Goal: Navigation & Orientation: Find specific page/section

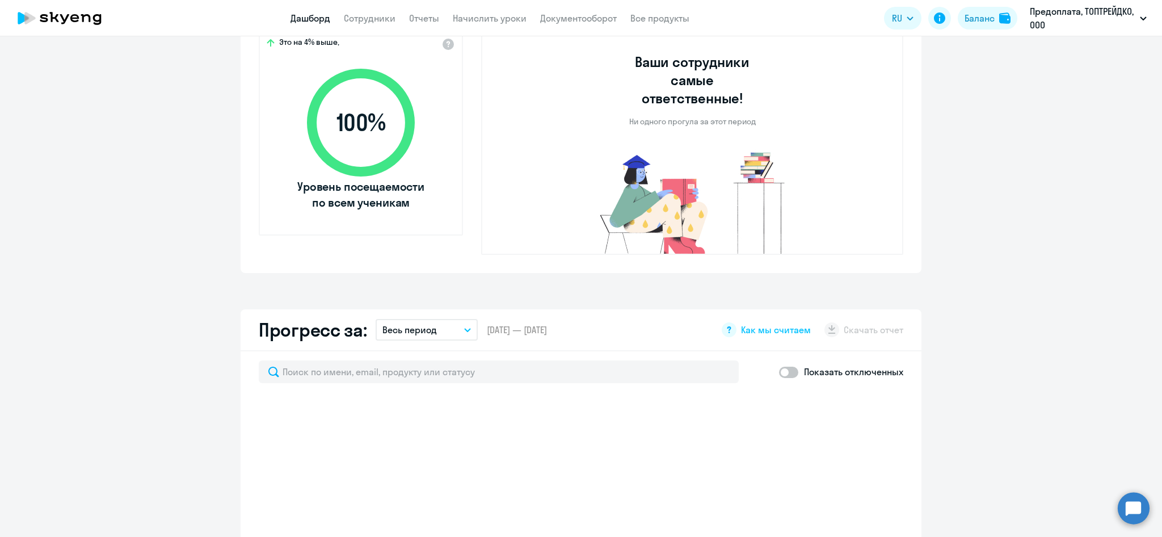
scroll to position [579, 0]
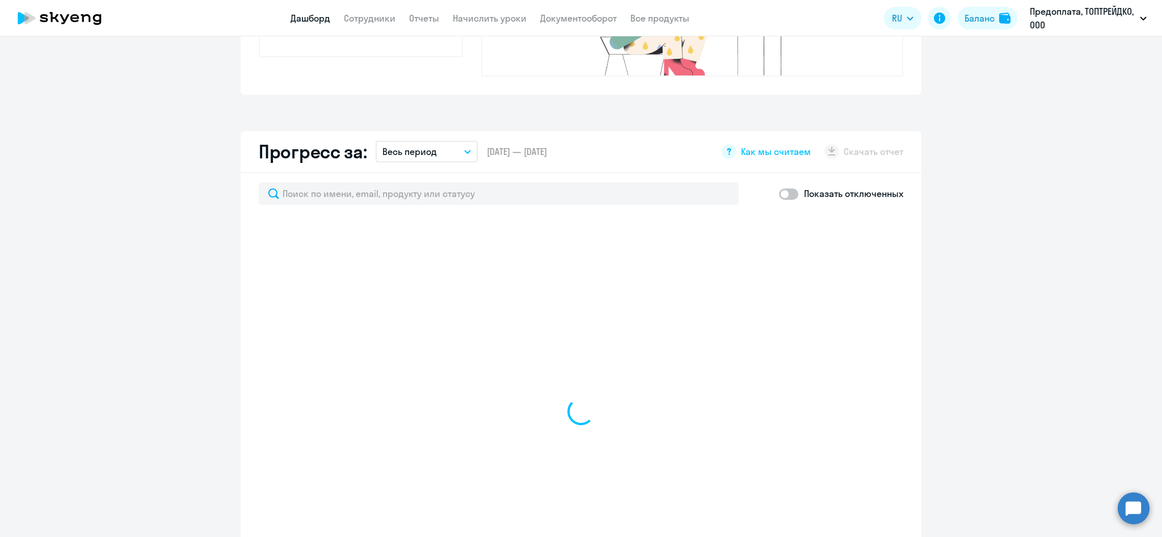
select select "30"
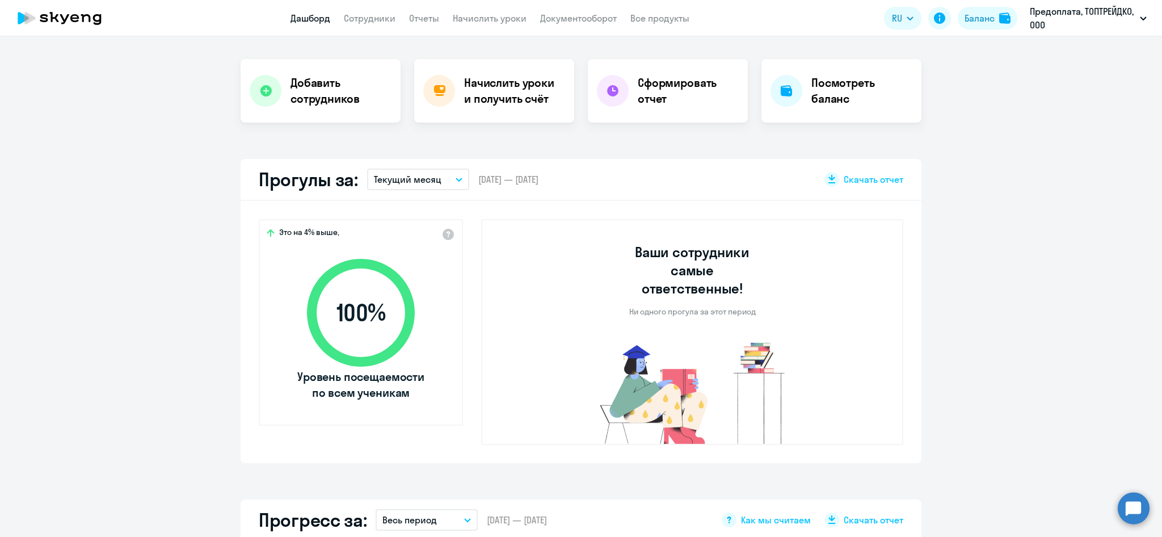
scroll to position [0, 0]
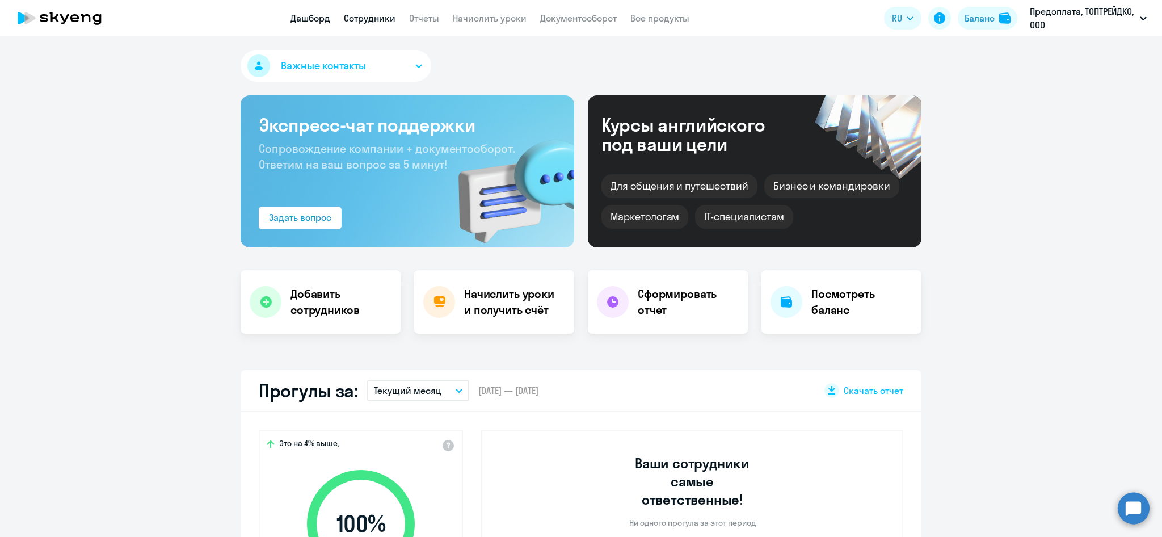
click at [373, 20] on link "Сотрудники" at bounding box center [370, 17] width 52 height 11
select select "30"
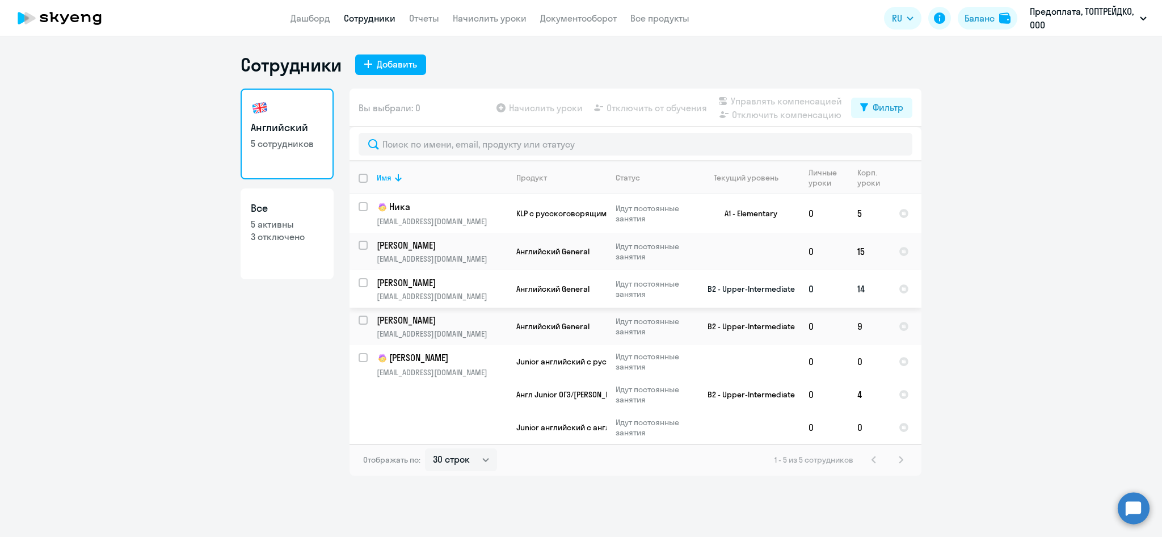
click at [367, 283] on input "select row 15206476" at bounding box center [370, 289] width 23 height 23
click at [367, 283] on input "deselect row 15206476" at bounding box center [370, 289] width 23 height 23
checkbox input "false"
click at [405, 280] on p "[PERSON_NAME]" at bounding box center [441, 282] width 128 height 12
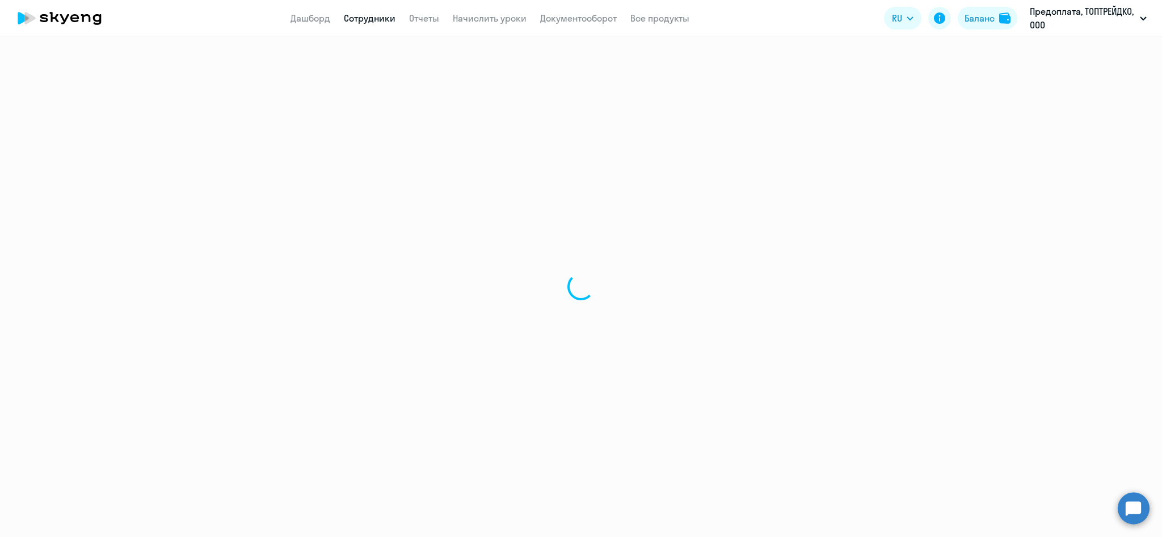
select select "english"
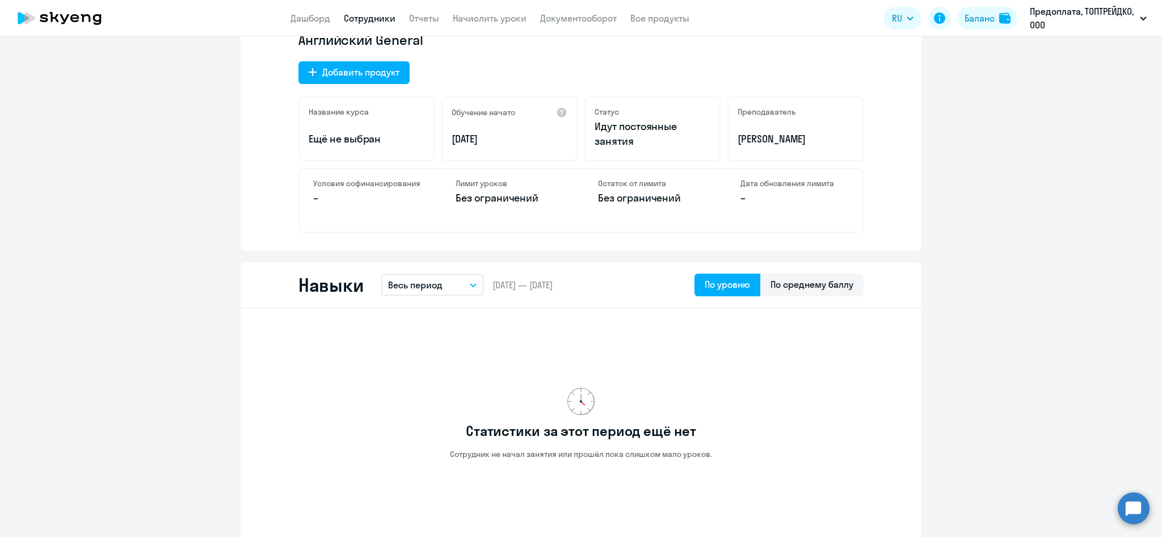
scroll to position [406, 0]
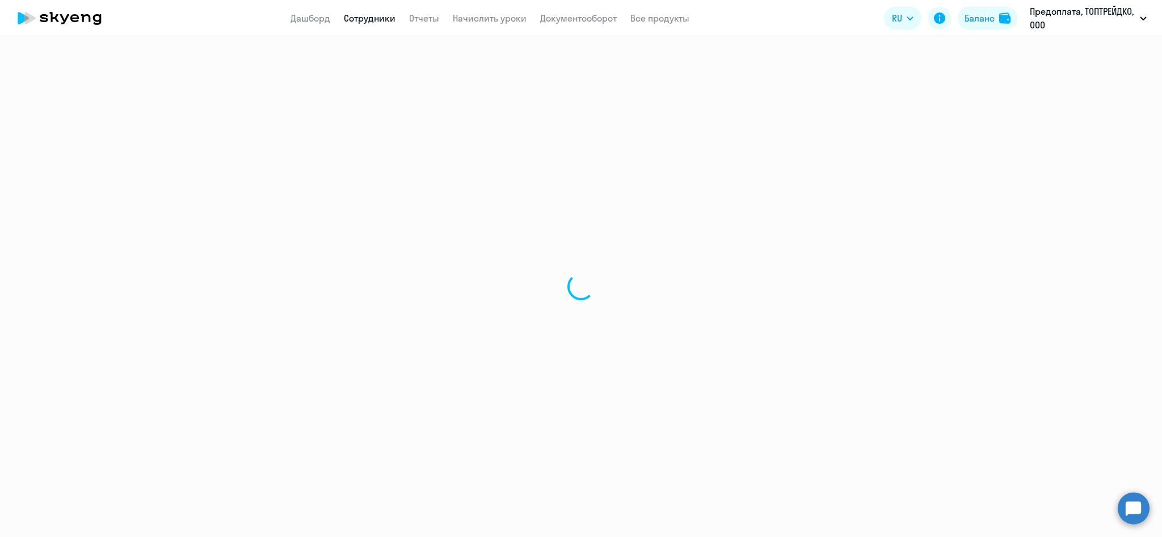
select select "30"
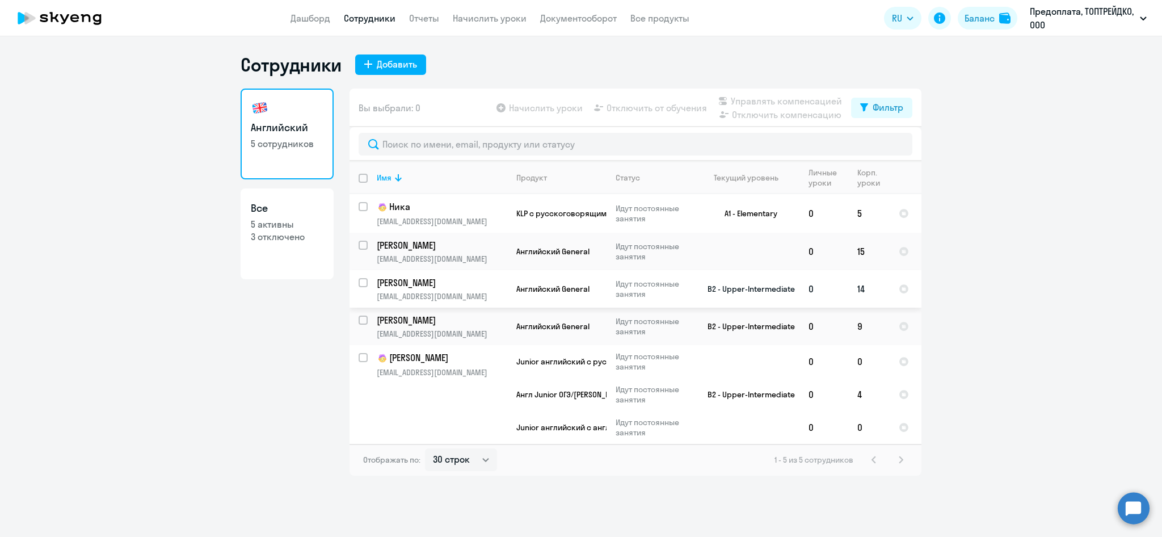
click at [413, 283] on p "[PERSON_NAME]" at bounding box center [441, 282] width 128 height 12
select select "english"
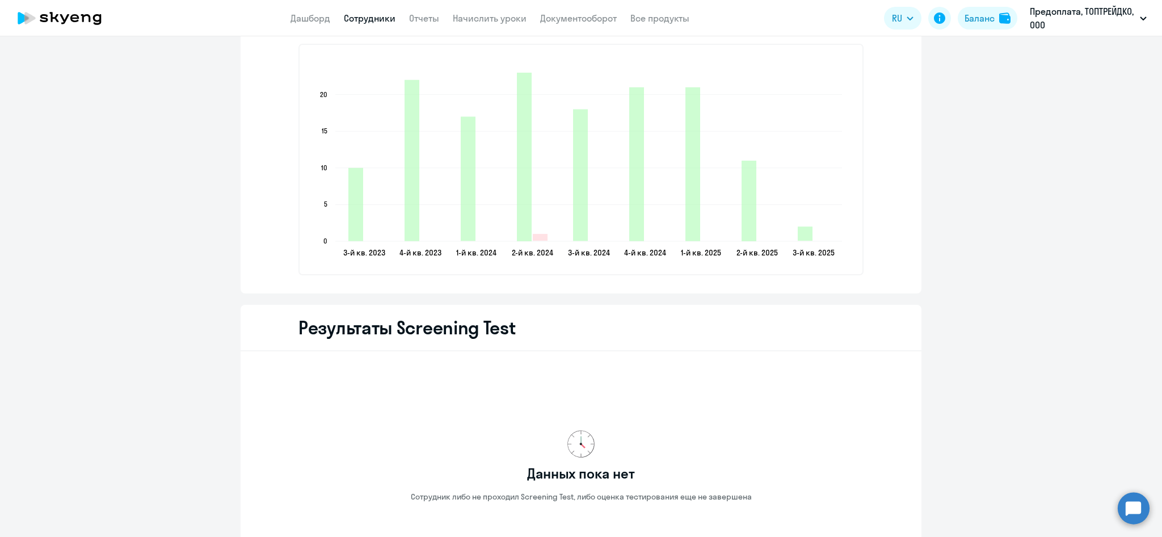
scroll to position [1683, 0]
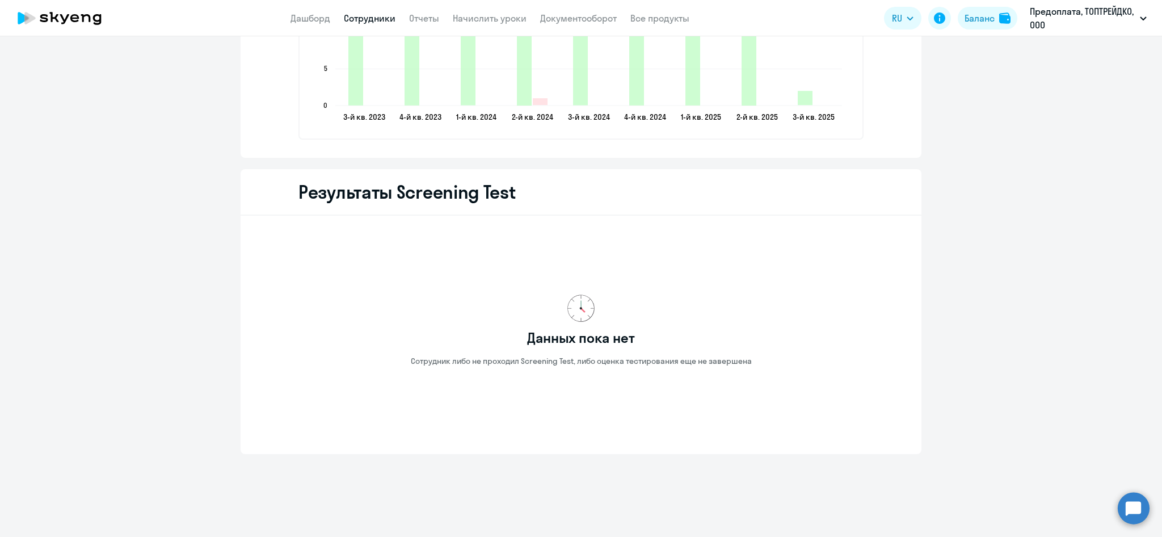
select select "30"
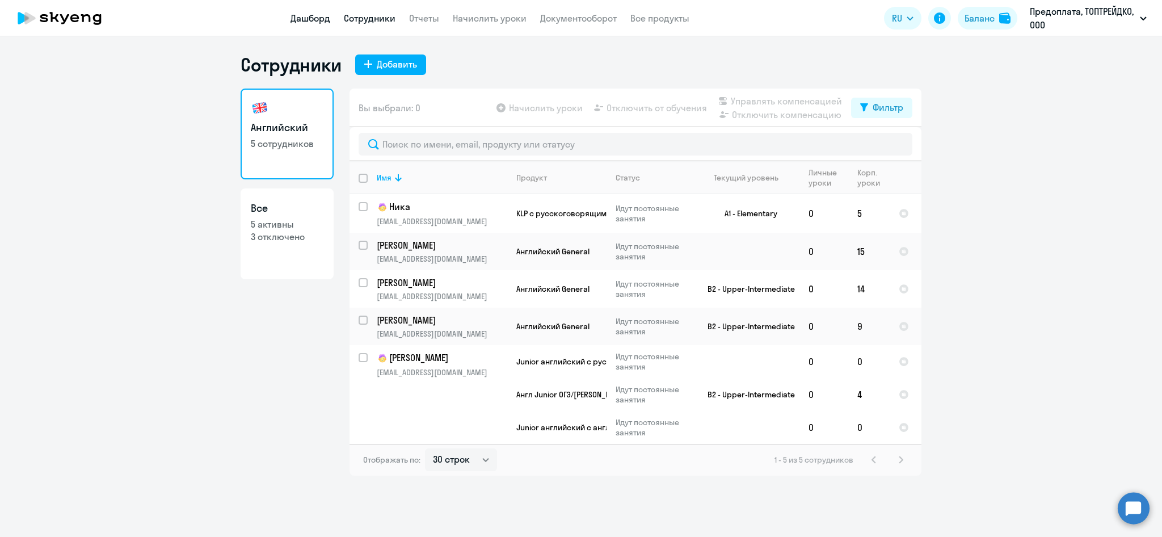
click at [303, 19] on link "Дашборд" at bounding box center [311, 17] width 40 height 11
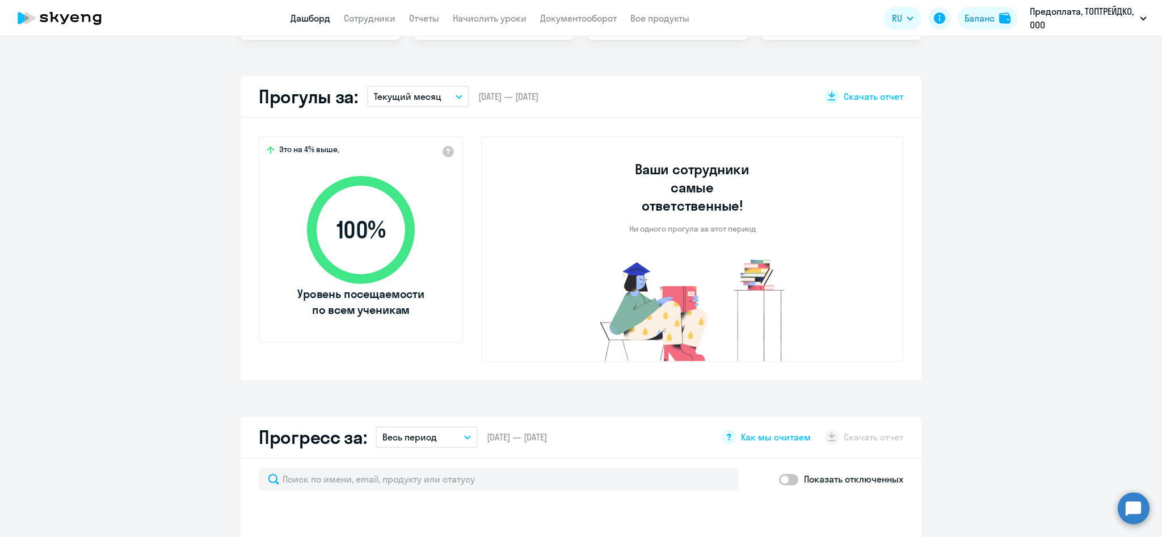
scroll to position [238, 0]
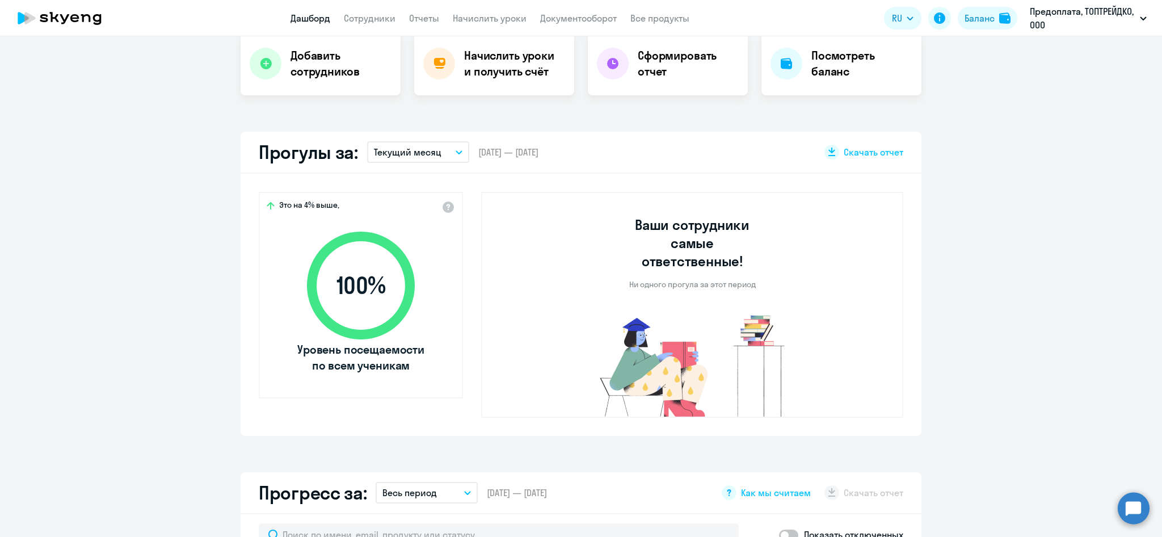
select select "30"
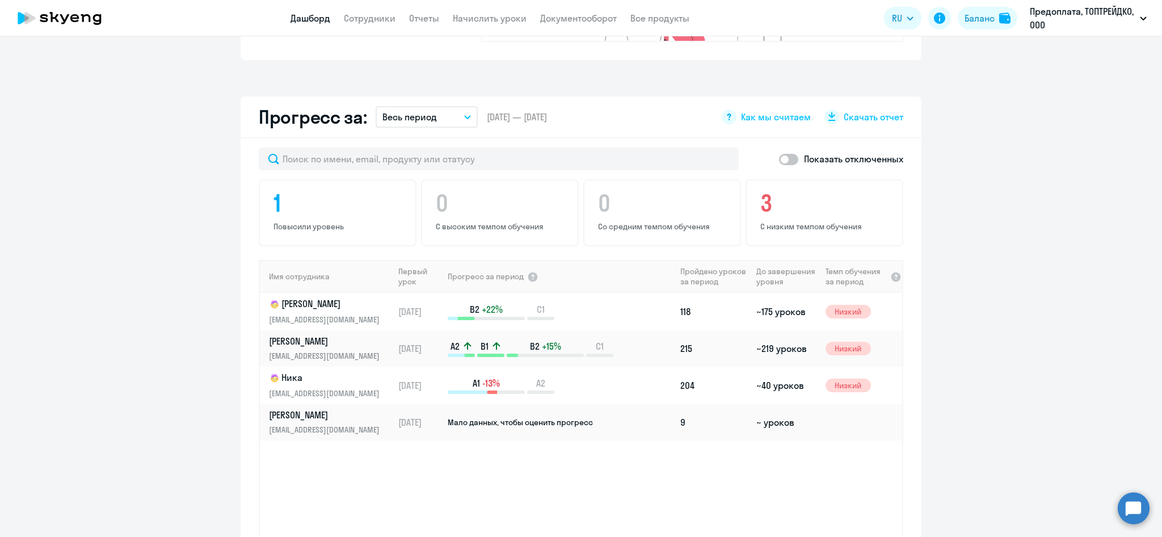
scroll to position [615, 0]
click at [789, 153] on span at bounding box center [788, 158] width 19 height 11
click at [779, 158] on input "checkbox" at bounding box center [779, 158] width 1 height 1
checkbox input "true"
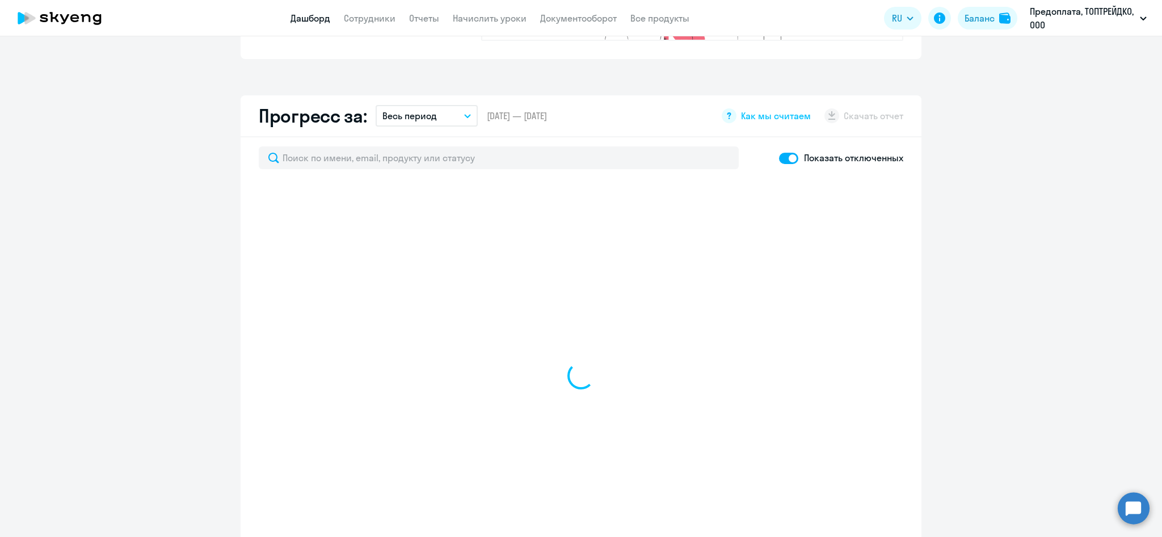
select select "30"
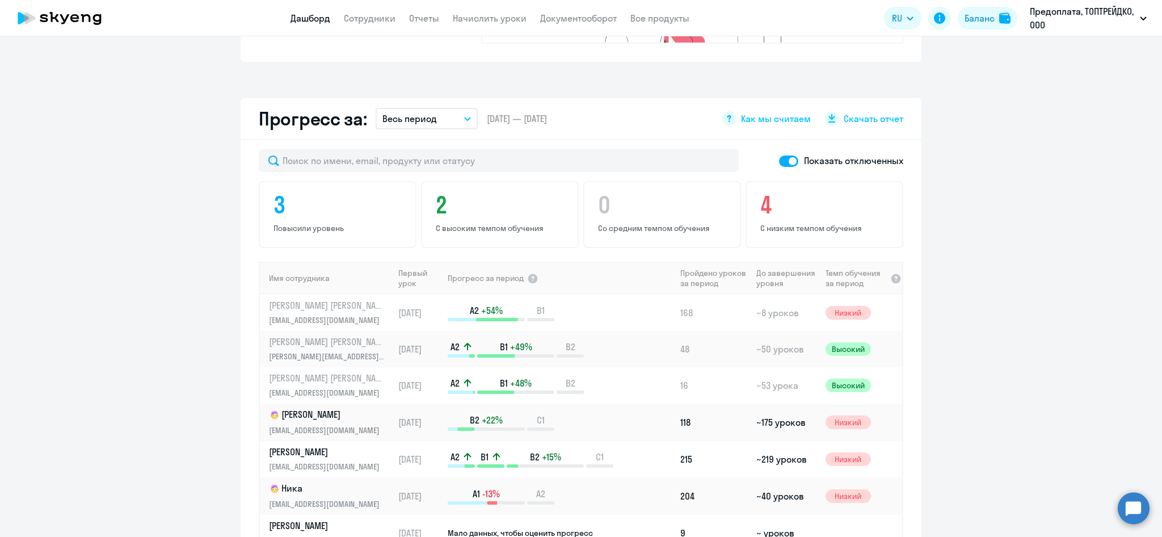
scroll to position [592, 0]
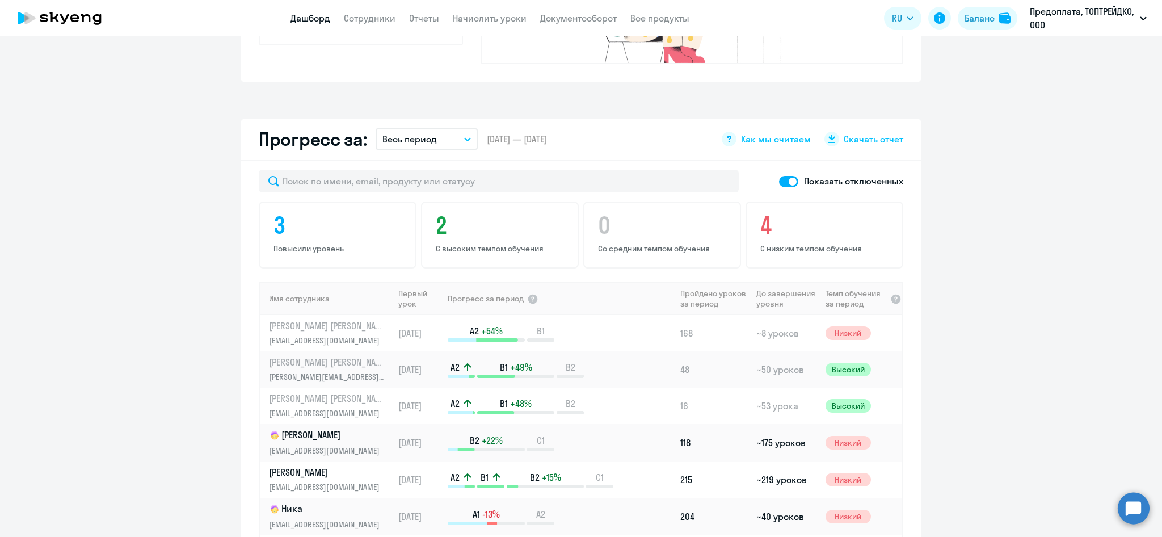
click at [790, 176] on span at bounding box center [788, 181] width 19 height 11
click at [779, 181] on input "checkbox" at bounding box center [779, 181] width 1 height 1
checkbox input "false"
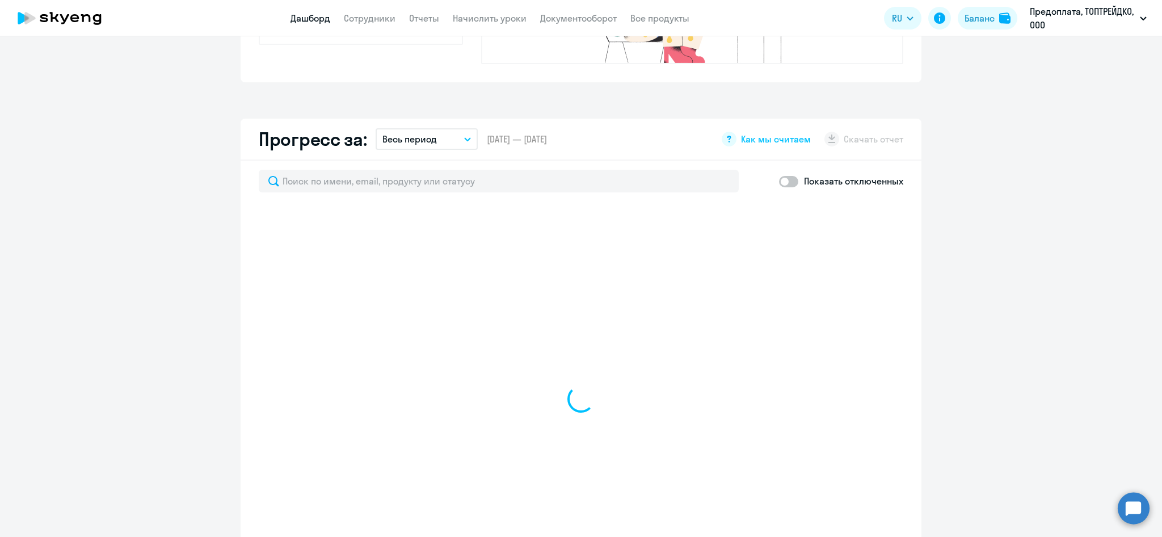
select select "30"
